Goal: Task Accomplishment & Management: Manage account settings

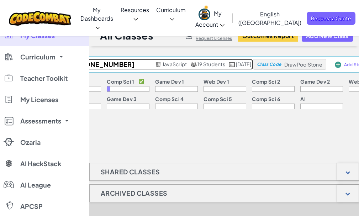
click at [197, 66] on span "19 Students" at bounding box center [211, 64] width 28 height 6
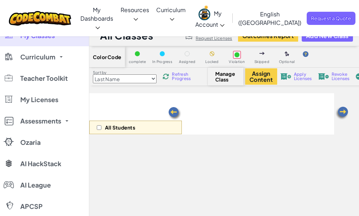
select select "560f1a9f22961295f9427742"
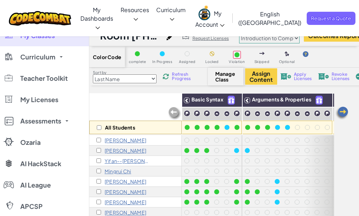
click at [163, 36] on h1 "Room [PHONE_NUMBER][DATE][DATE]" at bounding box center [131, 36] width 63 height 14
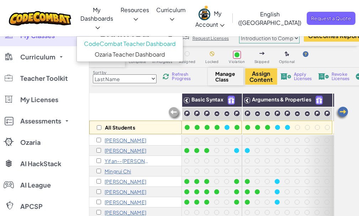
click at [100, 27] on icon at bounding box center [97, 28] width 5 height 2
click at [110, 16] on link "My Dashboards" at bounding box center [96, 18] width 41 height 36
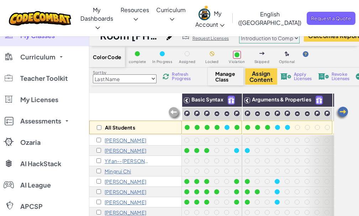
click at [33, 39] on span "My Classes" at bounding box center [37, 35] width 35 height 6
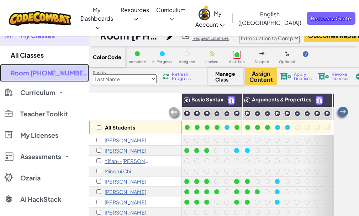
click at [37, 70] on link "Room [PHONE_NUMBER][DATE][DATE]" at bounding box center [44, 73] width 89 height 18
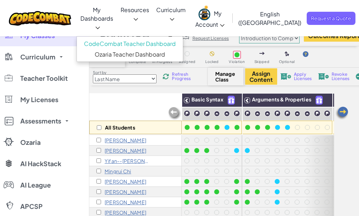
click at [90, 16] on link "My Dashboards" at bounding box center [96, 18] width 41 height 36
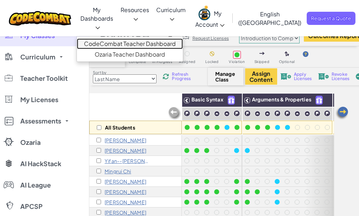
click at [110, 38] on link "CodeCombat Teacher Dashboard" at bounding box center [130, 43] width 106 height 11
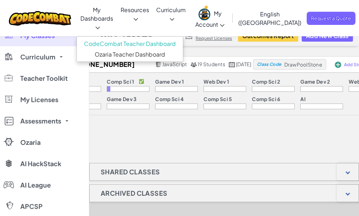
drag, startPoint x: 160, startPoint y: 126, endPoint x: 165, endPoint y: 122, distance: 6.6
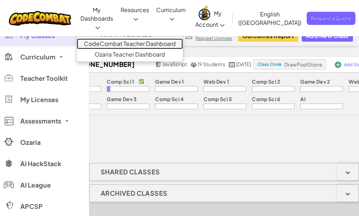
click at [124, 39] on link "CodeCombat Teacher Dashboard" at bounding box center [130, 43] width 106 height 11
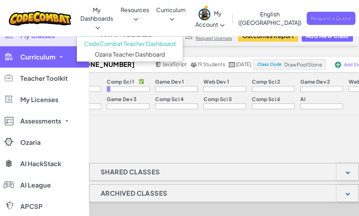
click at [44, 54] on span "Curriculum" at bounding box center [37, 57] width 35 height 6
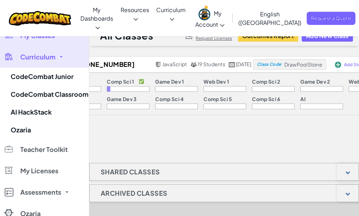
click at [47, 38] on span "My Classes" at bounding box center [37, 35] width 35 height 6
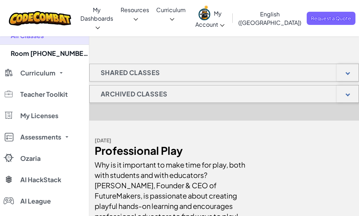
scroll to position [71, 0]
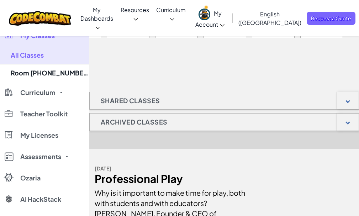
click at [143, 122] on h1 "Archived Classes" at bounding box center [134, 122] width 89 height 18
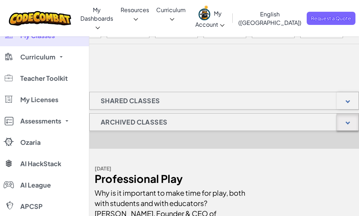
click at [350, 125] on div at bounding box center [347, 121] width 22 height 17
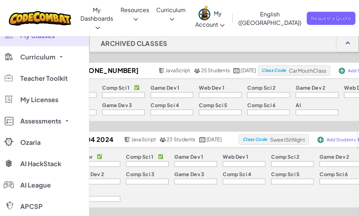
scroll to position [152, 0]
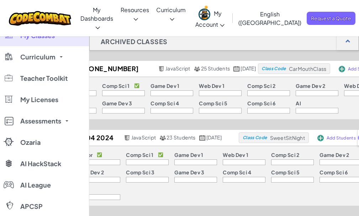
click at [84, 30] on div "Toggle navigation My Dashboards CodeCombat Teacher Dashboard Ozaria Teacher Das…" at bounding box center [179, 18] width 362 height 36
click at [51, 37] on span "My Classes" at bounding box center [37, 35] width 35 height 6
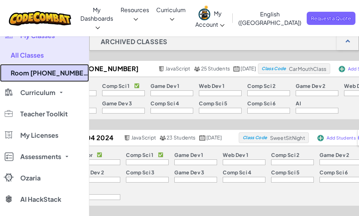
click at [37, 75] on link "Room [PHONE_NUMBER][DATE][DATE]" at bounding box center [44, 73] width 89 height 18
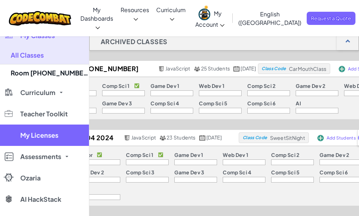
select select "560f1a9f22961295f9427742"
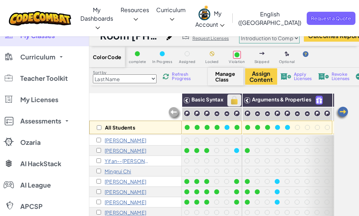
click at [232, 100] on img at bounding box center [234, 100] width 12 height 11
checkbox input "true"
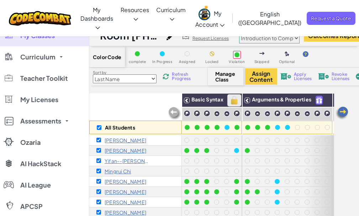
checkbox input "true"
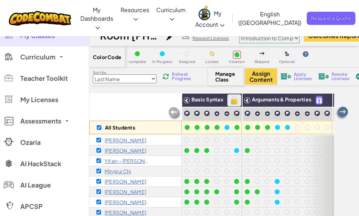
checkbox input "true"
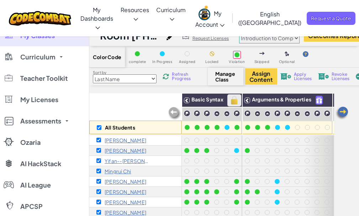
checkbox input "true"
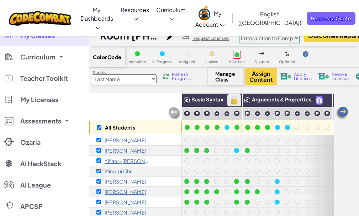
checkbox input "true"
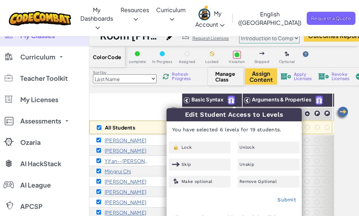
click at [146, 101] on div "All Students" at bounding box center [135, 113] width 92 height 41
checkbox input "false"
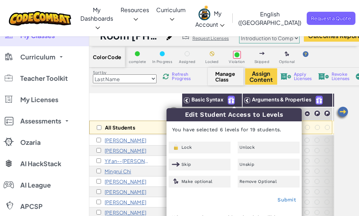
checkbox input "false"
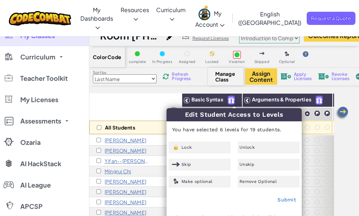
checkbox input "false"
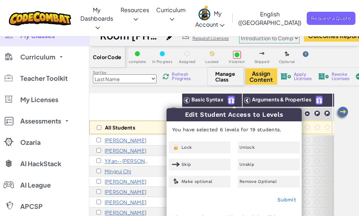
checkbox input "false"
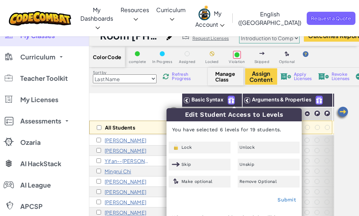
checkbox input "false"
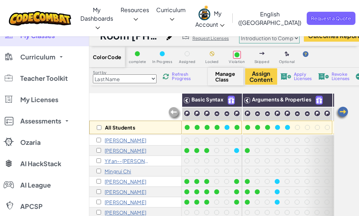
click at [341, 112] on img at bounding box center [342, 113] width 14 height 14
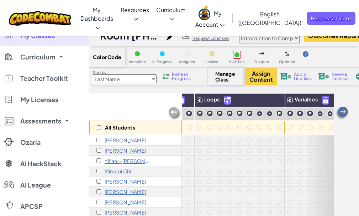
scroll to position [0, 142]
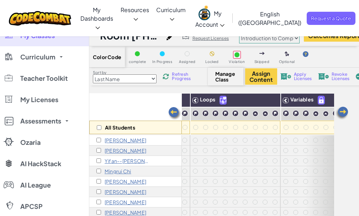
click at [176, 113] on img at bounding box center [175, 113] width 14 height 14
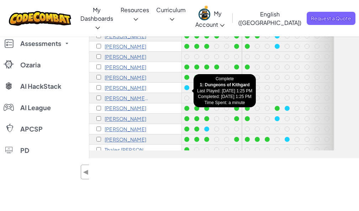
scroll to position [0, 0]
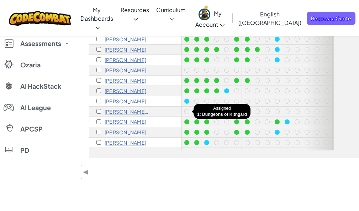
click at [187, 112] on div at bounding box center [186, 111] width 5 height 5
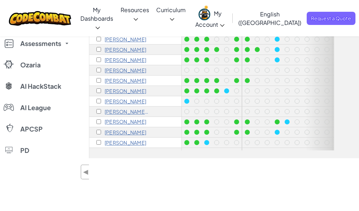
scroll to position [36, 0]
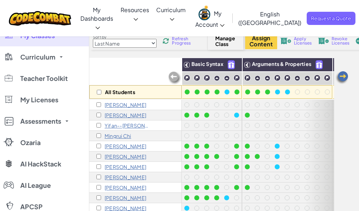
click at [156, 44] on select "Last Name first Name Progress (High to Low) Progress (Low to Hight)" at bounding box center [125, 43] width 64 height 9
select select "Progress (High to Low)"
click at [93, 39] on select "Last Name first Name Progress (High to Low) Progress (Low to Hight)" at bounding box center [125, 43] width 64 height 9
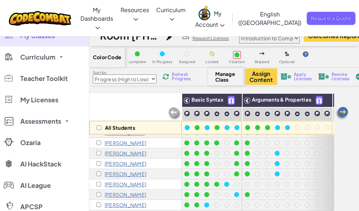
scroll to position [0, 0]
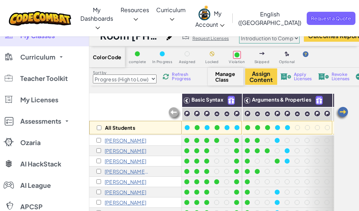
click at [299, 39] on select "Junior Introduction to Computer Science Game Development 1 Web Development 1 Co…" at bounding box center [269, 38] width 60 height 11
click at [244, 33] on select "Junior Introduction to Computer Science Game Development 1 Web Development 1 Co…" at bounding box center [269, 38] width 60 height 11
click at [349, 35] on button "Outcomes Report" at bounding box center [334, 36] width 60 height 12
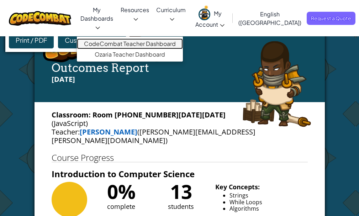
click at [117, 39] on link "CodeCombat Teacher Dashboard" at bounding box center [130, 43] width 106 height 11
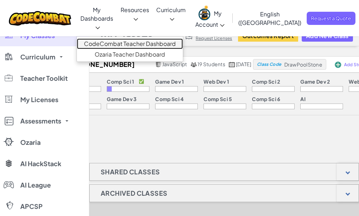
click at [105, 38] on link "CodeCombat Teacher Dashboard" at bounding box center [130, 43] width 106 height 11
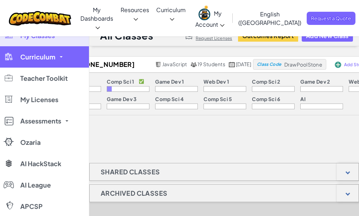
click at [47, 57] on span "Curriculum" at bounding box center [37, 57] width 35 height 6
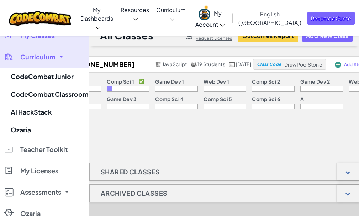
click at [42, 37] on span "My Classes" at bounding box center [37, 35] width 35 height 6
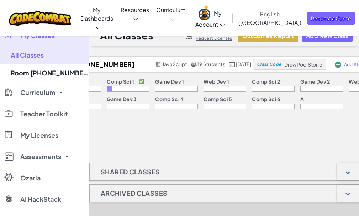
click at [269, 37] on button "Outcomes Report" at bounding box center [268, 36] width 60 height 12
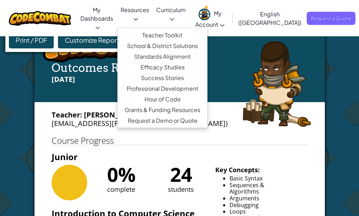
click at [149, 10] on span "Resources" at bounding box center [135, 9] width 28 height 7
